Goal: Navigation & Orientation: Find specific page/section

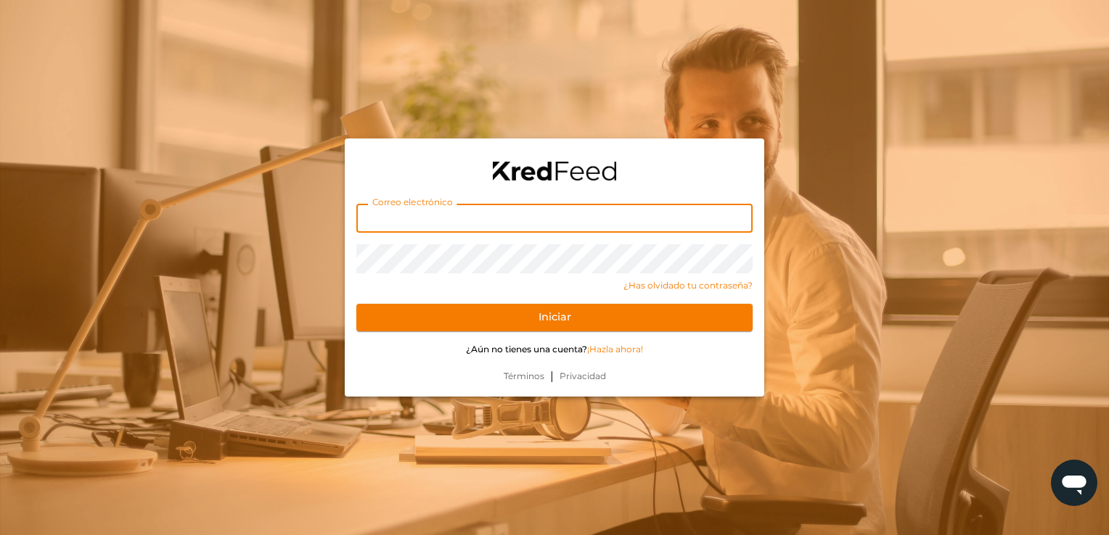
click at [395, 223] on input "text" at bounding box center [554, 218] width 396 height 29
type input "amessinaosuna@gmail.com"
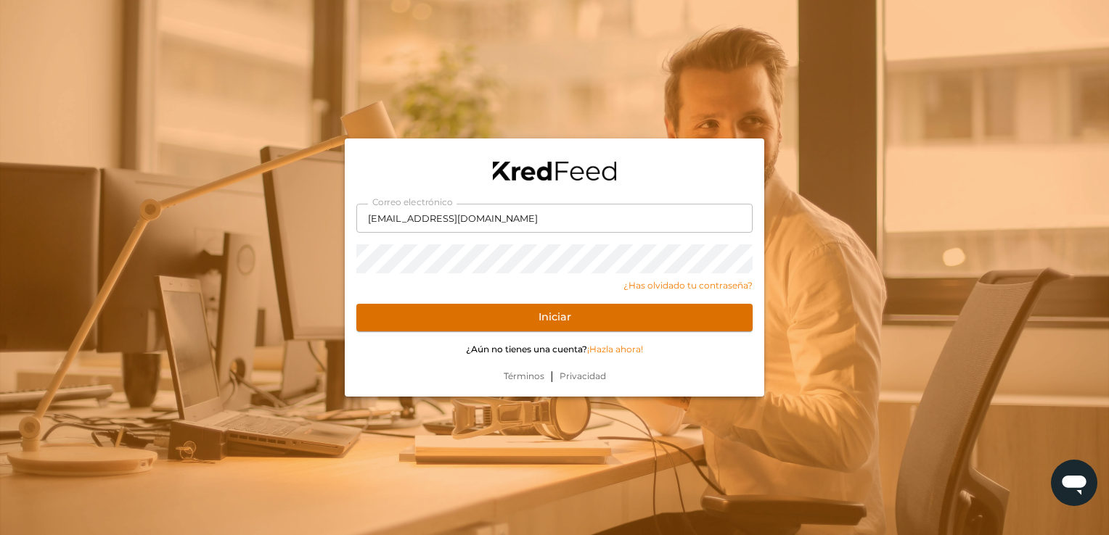
click at [387, 324] on button "Iniciar" at bounding box center [554, 318] width 396 height 28
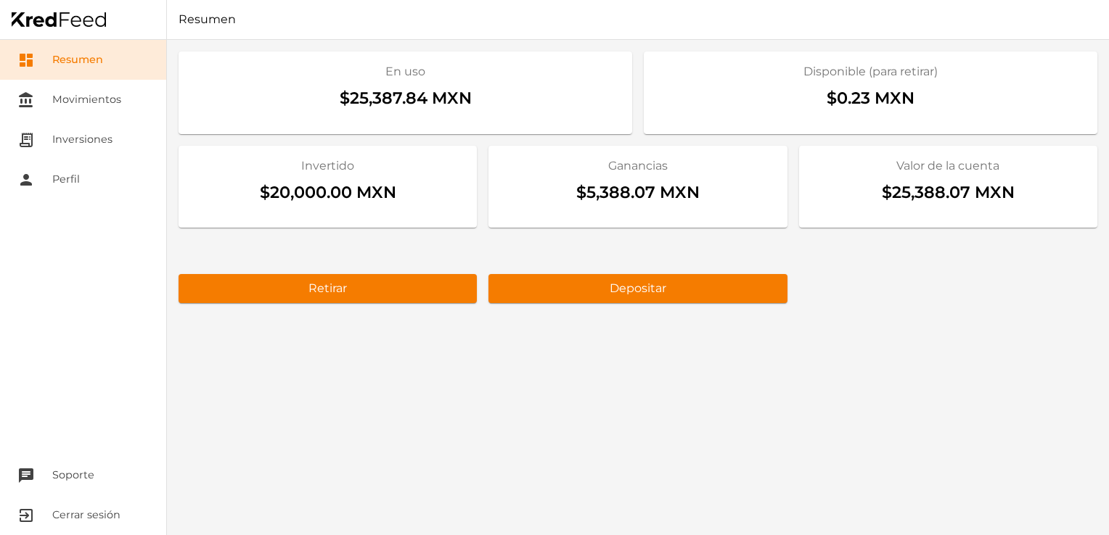
click at [541, 396] on div "En uso $25,387.84 MXN Disponible (para retirar) $0.23 MXN Invertido $20,000.00 …" at bounding box center [638, 288] width 942 height 496
click at [100, 128] on link "receipt_long Inversiones" at bounding box center [83, 140] width 166 height 40
